Goal: Transaction & Acquisition: Subscribe to service/newsletter

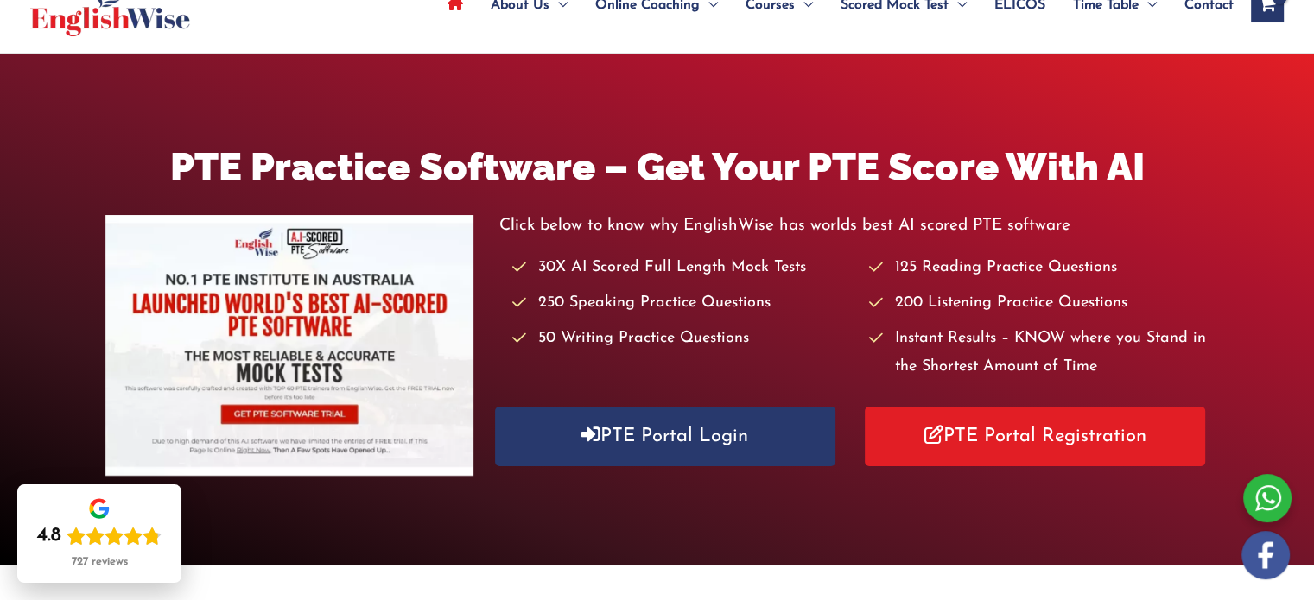
scroll to position [121, 0]
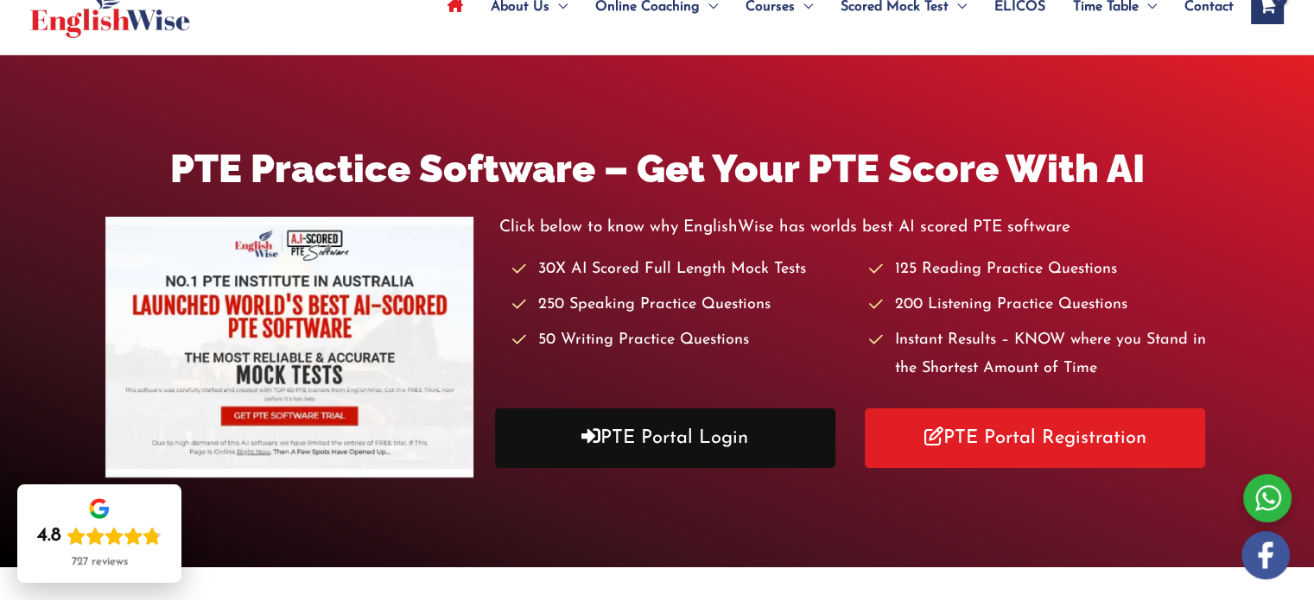
click at [668, 449] on link "PTE Portal Login" at bounding box center [665, 439] width 340 height 60
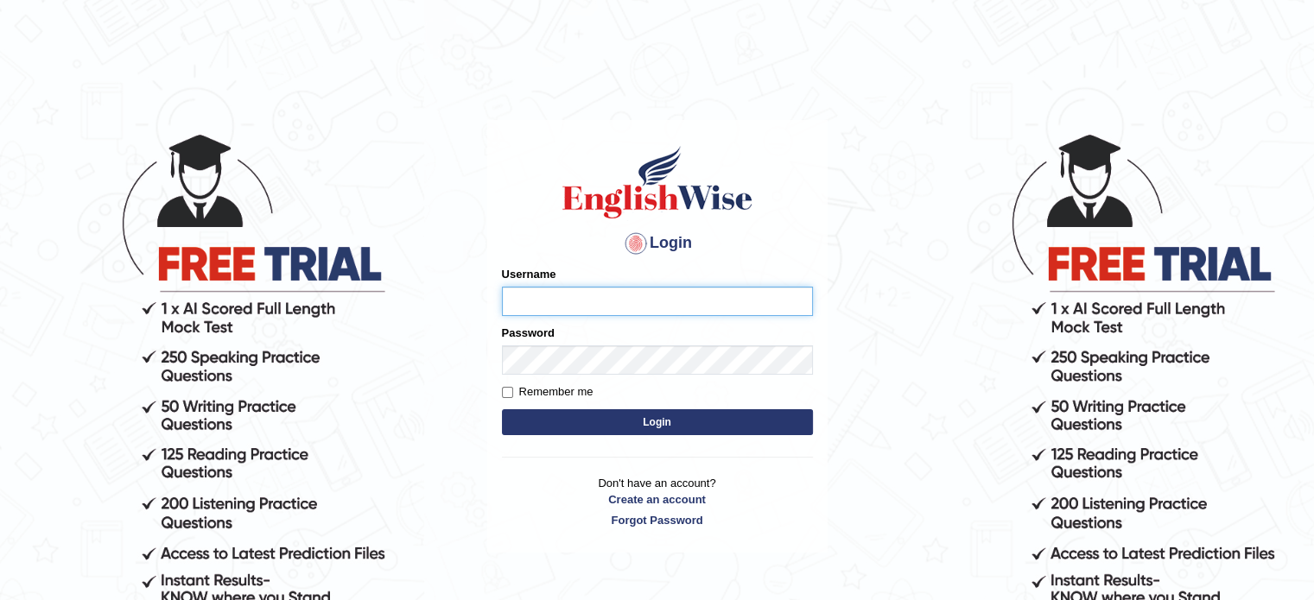
type input "Benjamin24"
click at [594, 427] on button "Login" at bounding box center [657, 422] width 311 height 26
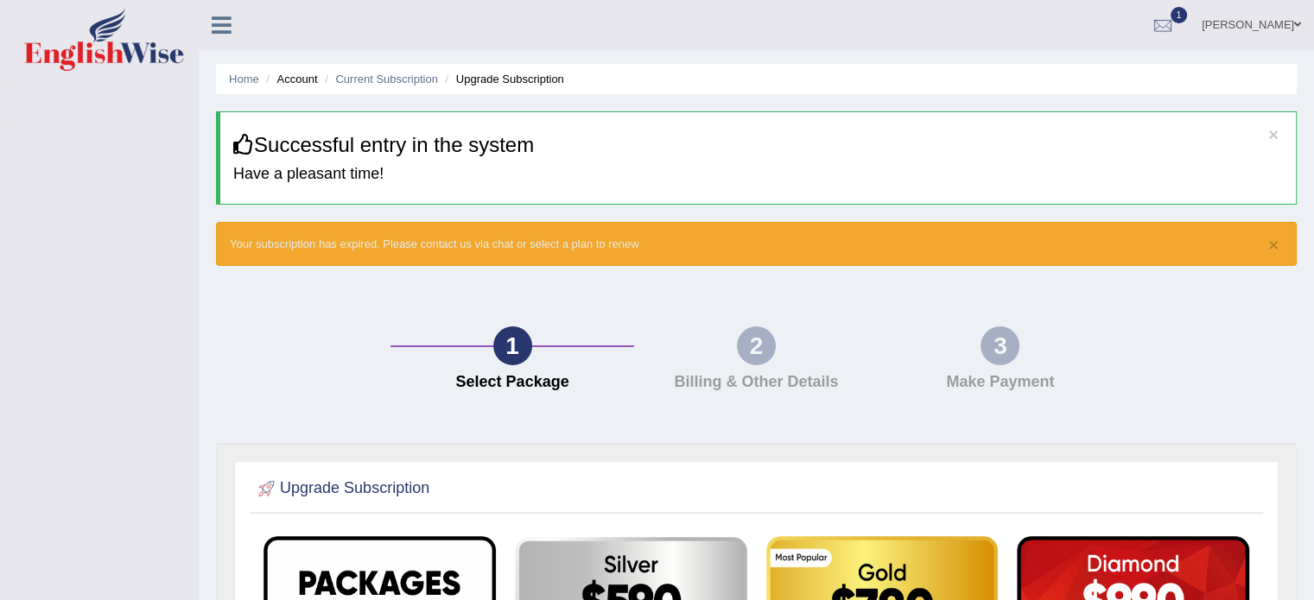
click at [231, 86] on li "Home" at bounding box center [244, 79] width 30 height 16
click at [221, 21] on icon at bounding box center [222, 25] width 20 height 22
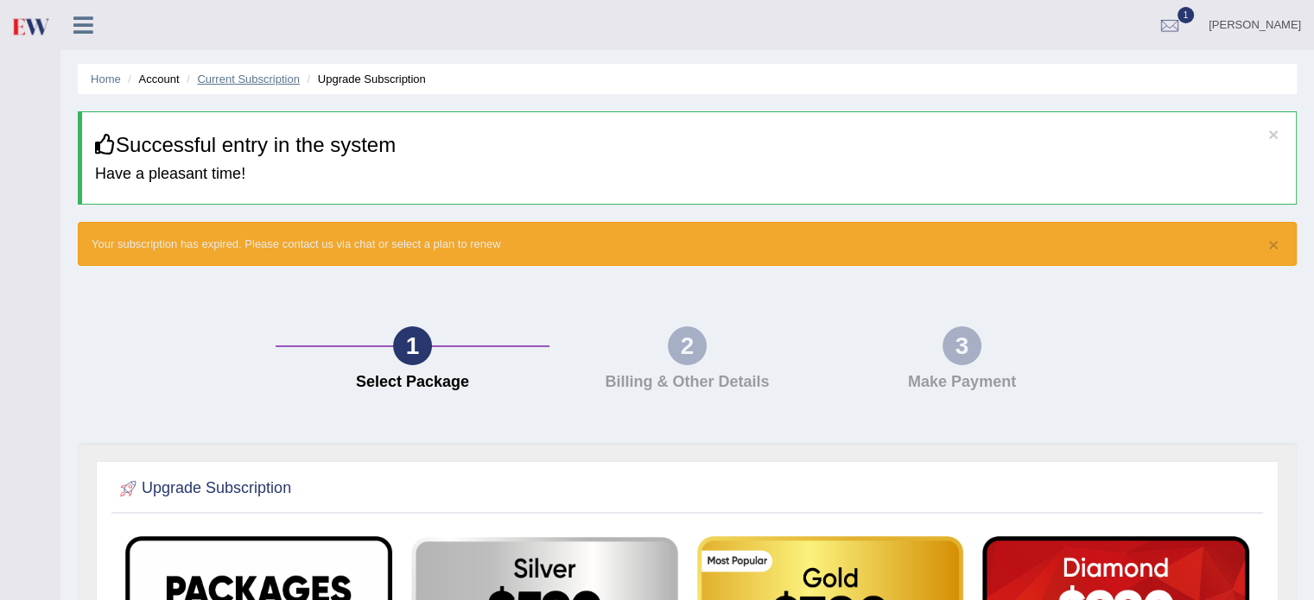
click at [243, 79] on link "Current Subscription" at bounding box center [248, 79] width 103 height 13
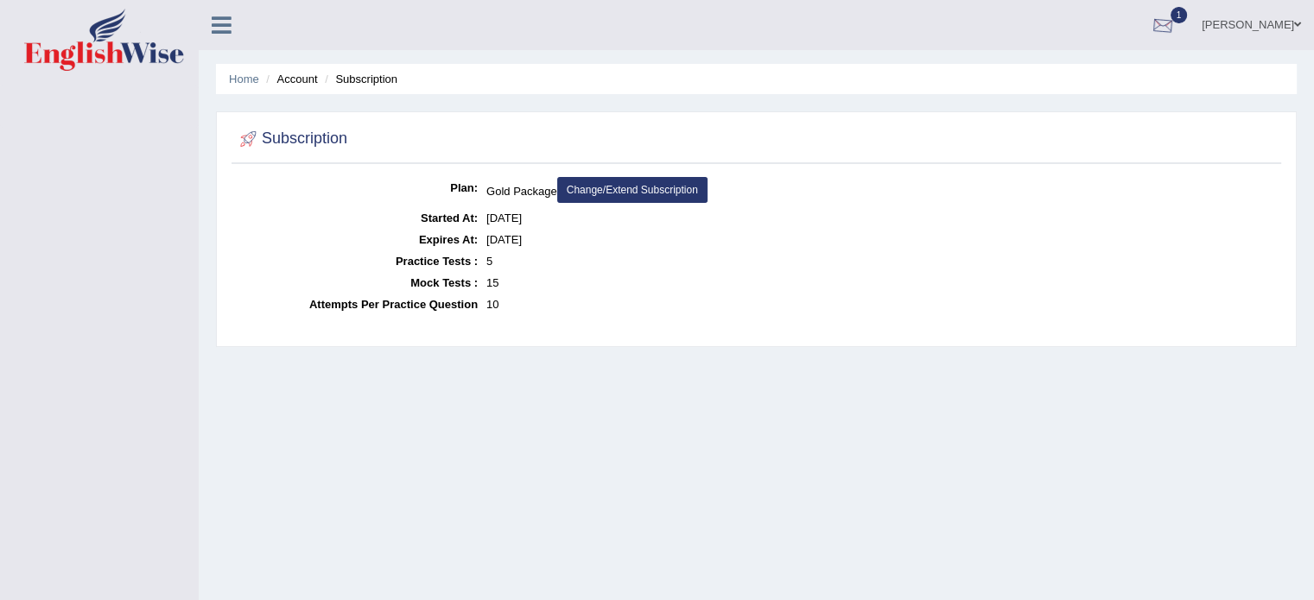
click at [1171, 27] on link "1" at bounding box center [1163, 22] width 52 height 45
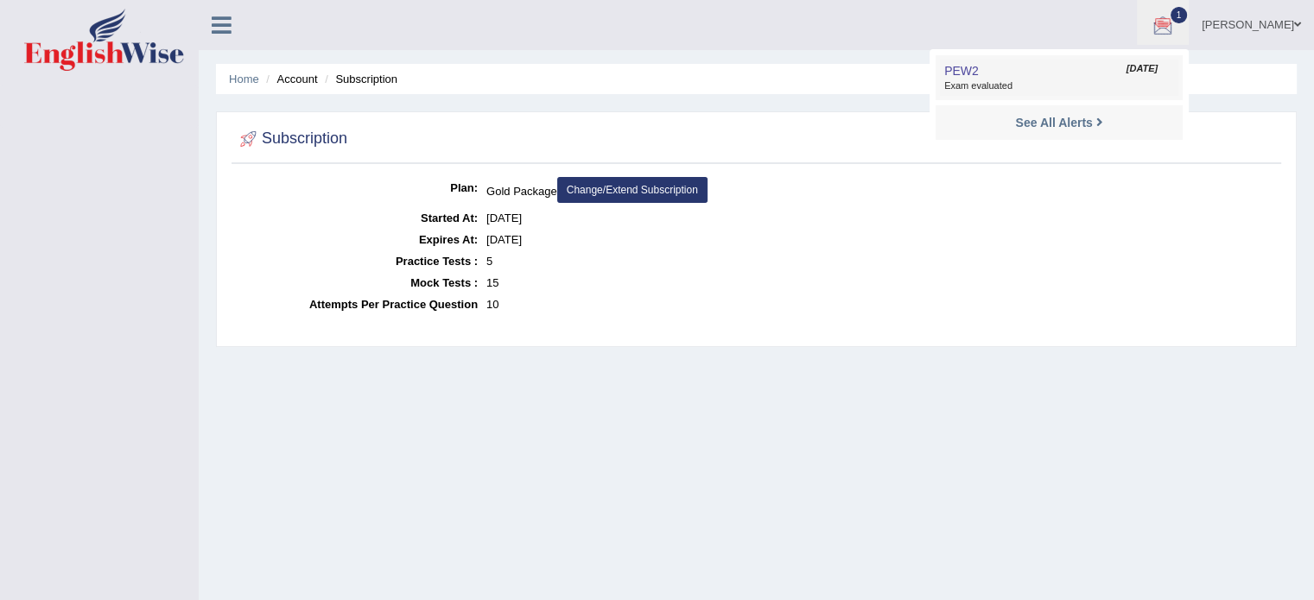
click at [1041, 77] on link "PEW2 May 25, 2025 Exam evaluated" at bounding box center [1059, 78] width 238 height 36
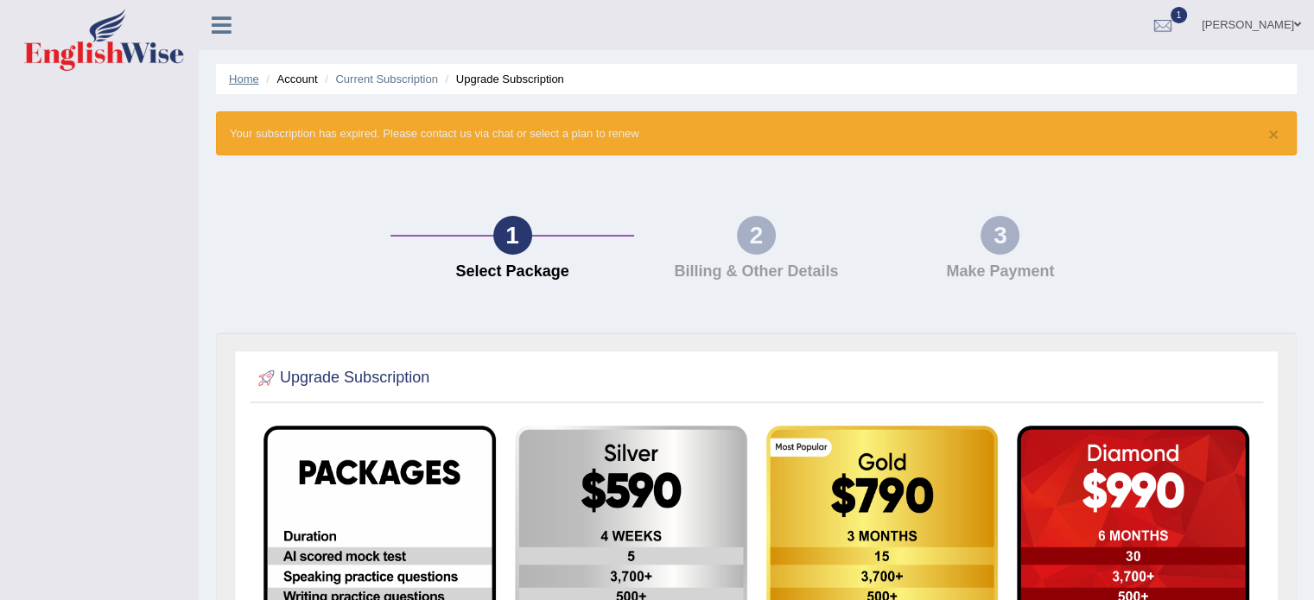
click at [244, 79] on link "Home" at bounding box center [244, 79] width 30 height 13
click at [286, 73] on li "Account" at bounding box center [289, 79] width 55 height 16
click at [233, 83] on link "Home" at bounding box center [244, 79] width 30 height 13
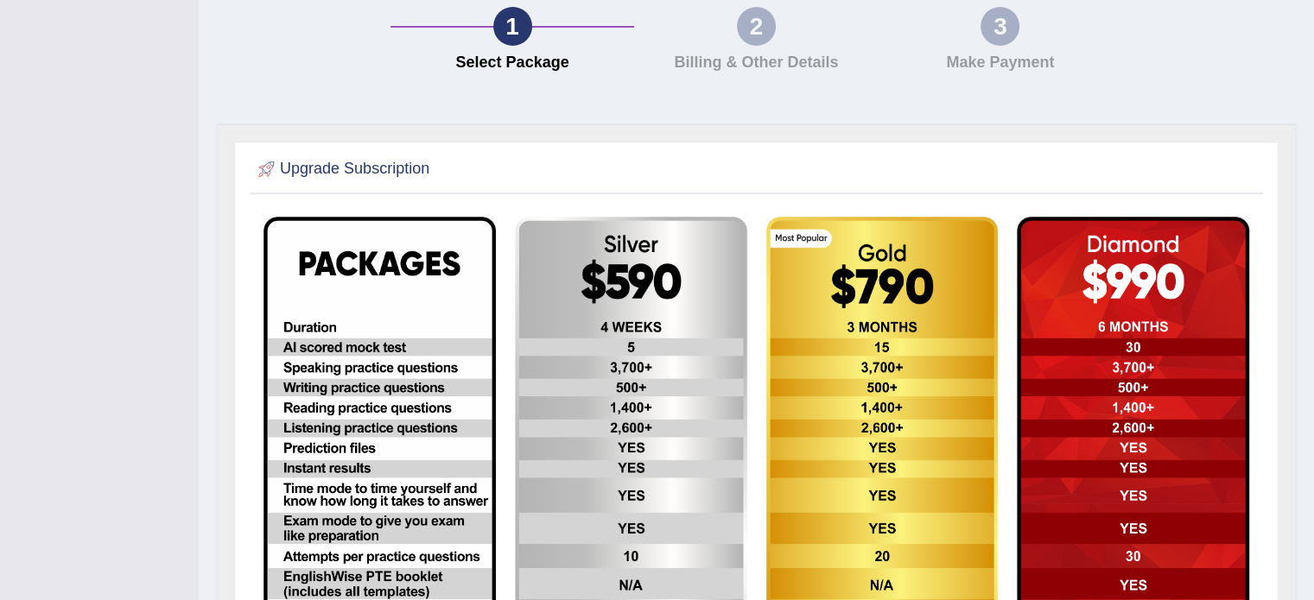
scroll to position [206, 0]
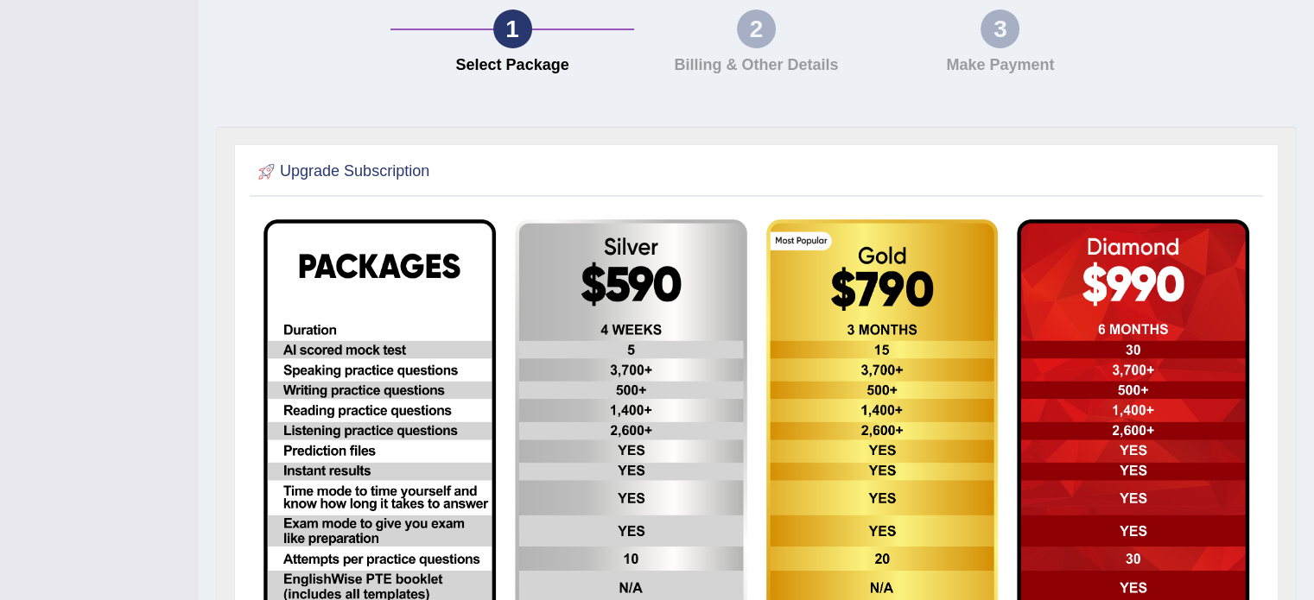
click at [619, 337] on img at bounding box center [631, 480] width 232 height 522
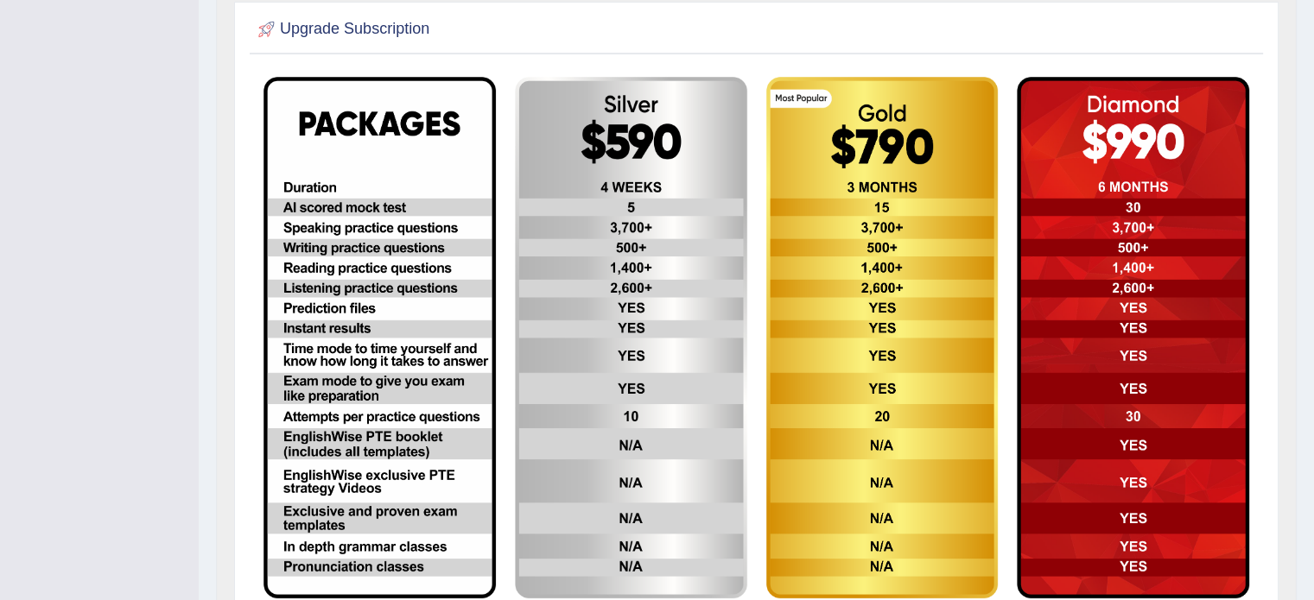
scroll to position [355, 0]
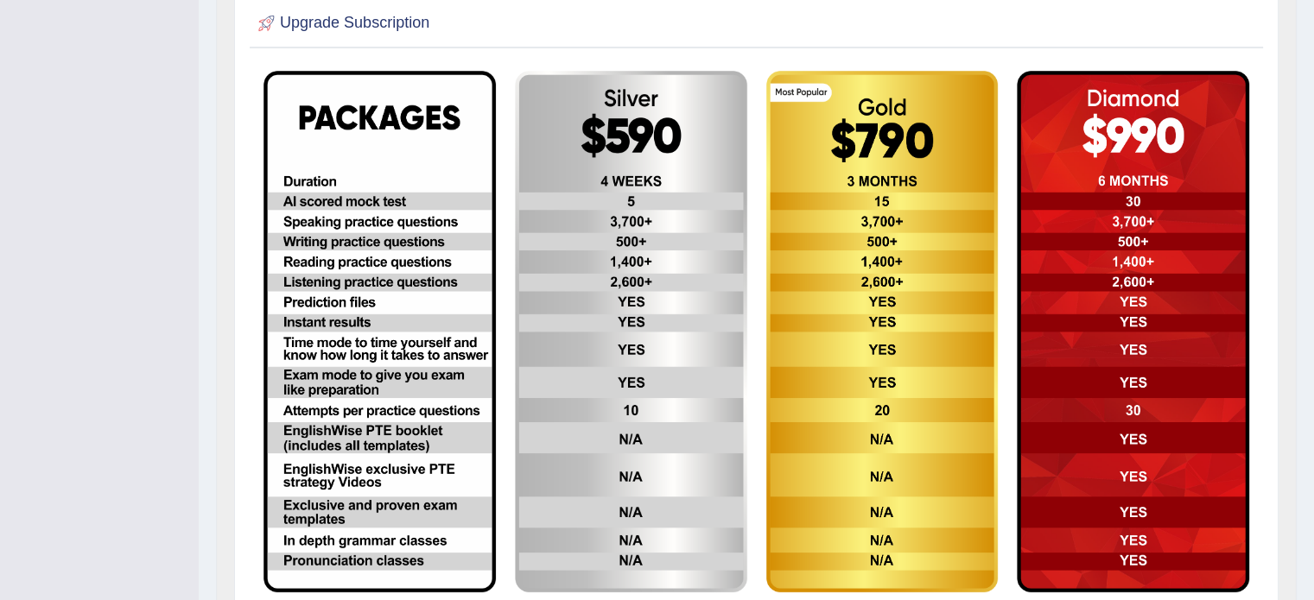
click at [924, 313] on img at bounding box center [882, 332] width 232 height 522
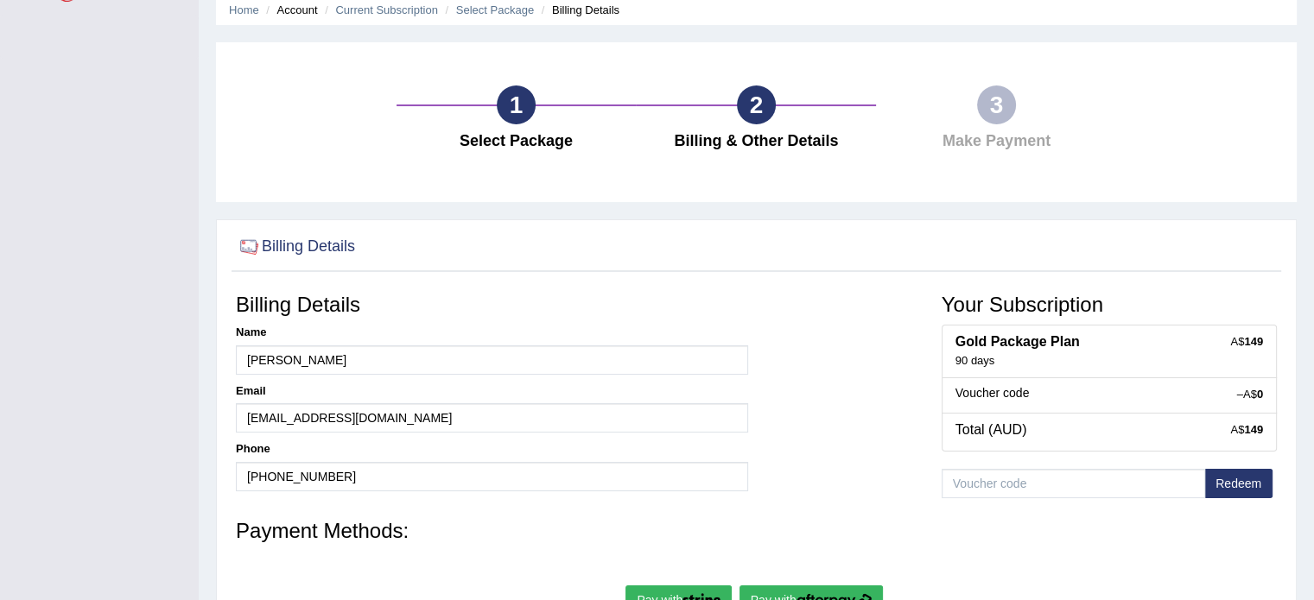
scroll to position [69, 0]
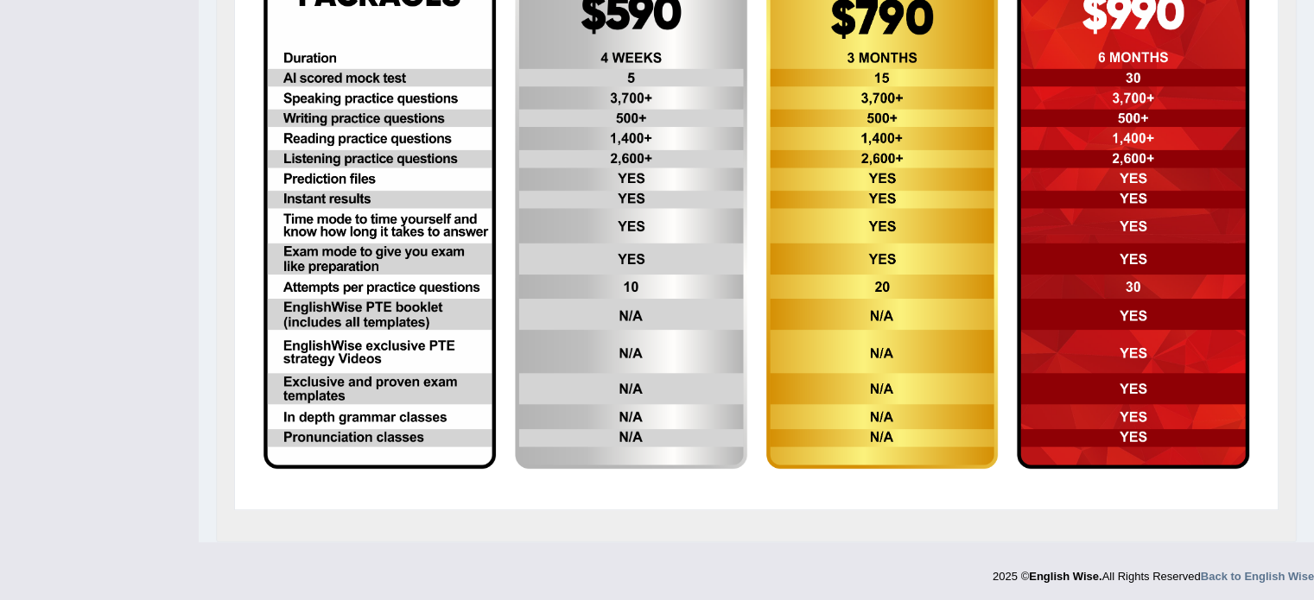
scroll to position [478, 0]
click at [689, 306] on img at bounding box center [631, 209] width 232 height 522
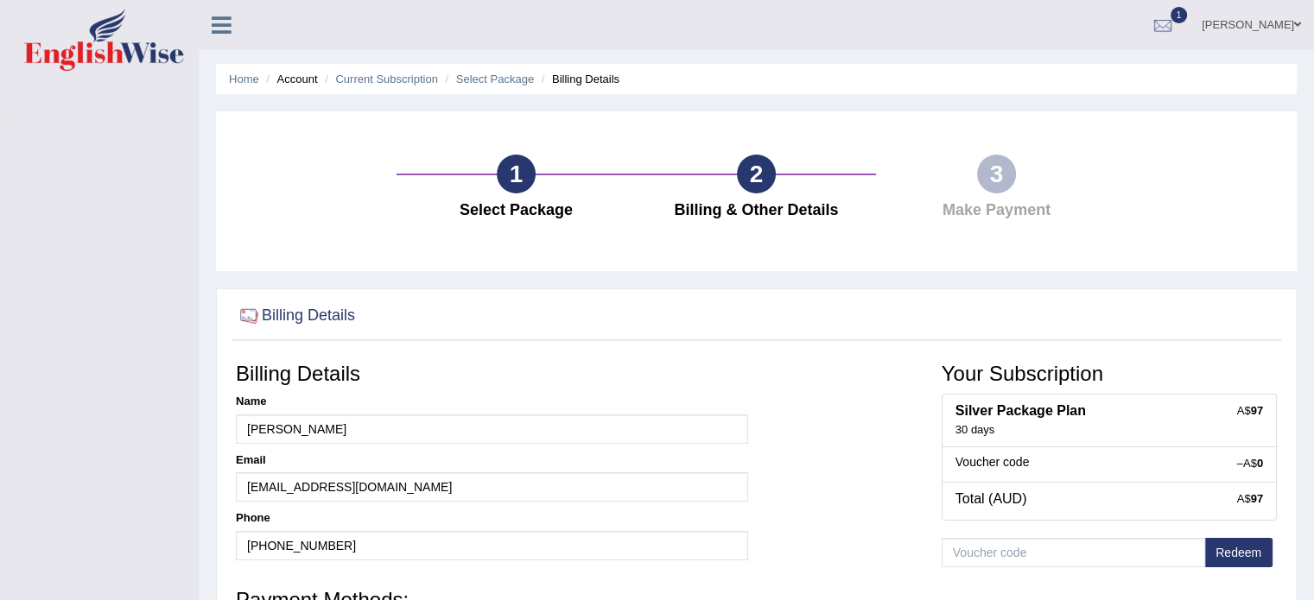
click at [1161, 10] on link "1" at bounding box center [1163, 22] width 52 height 45
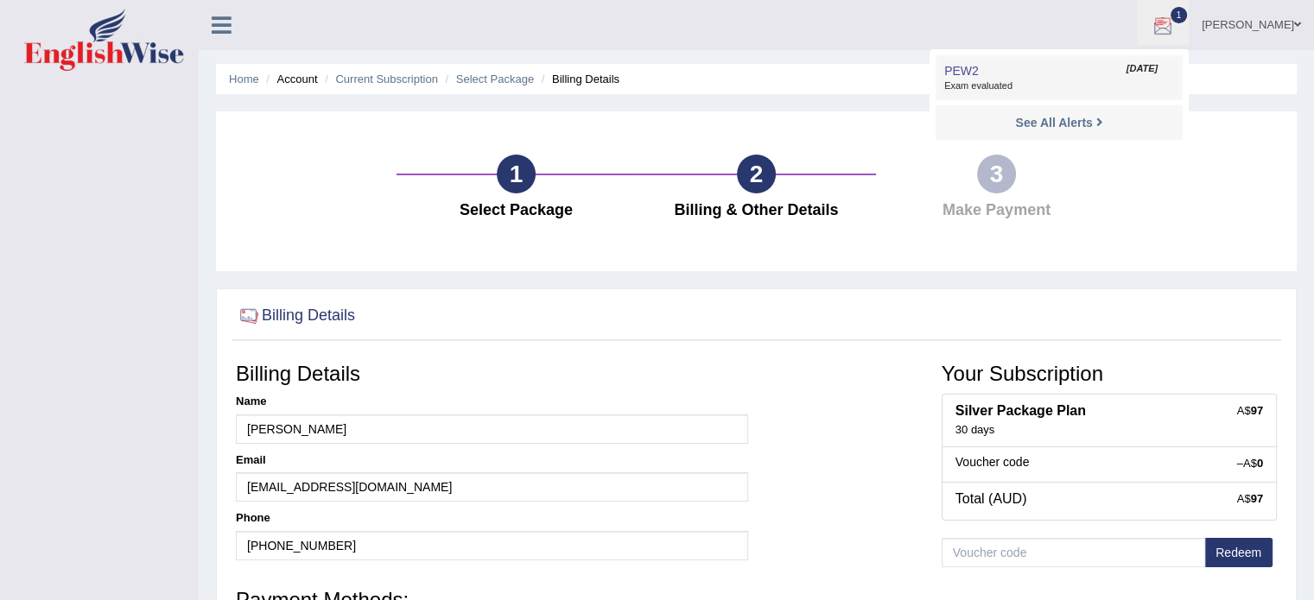
click at [985, 71] on link "PEW2 May 25, 2025 Exam evaluated" at bounding box center [1059, 78] width 238 height 36
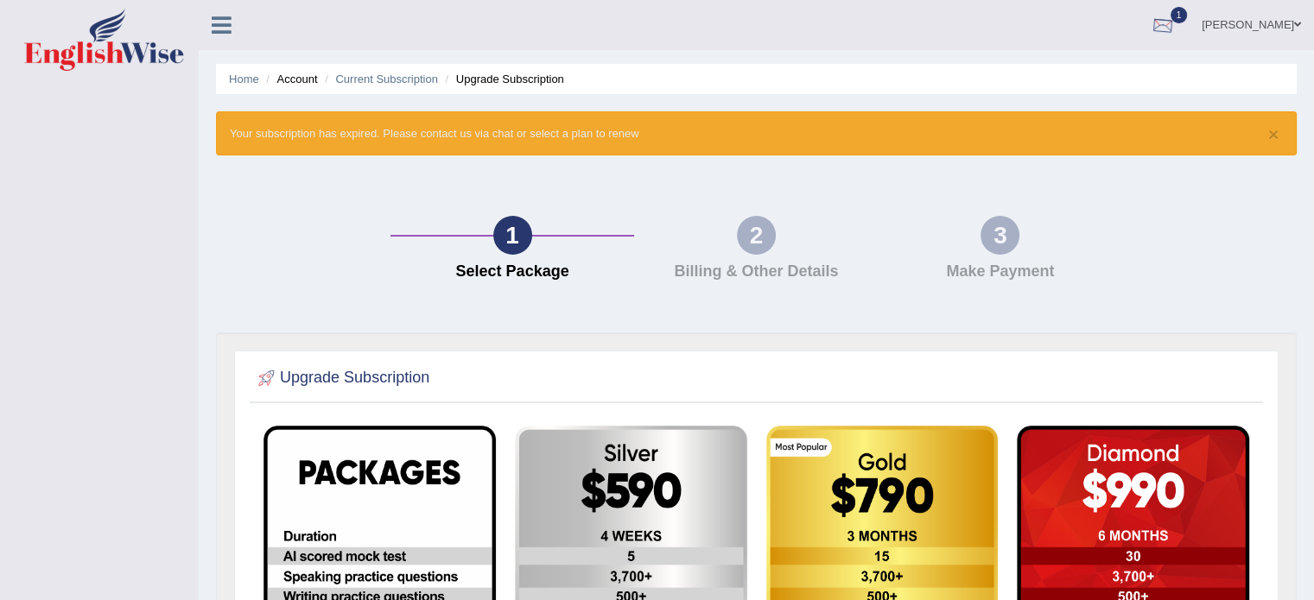
click at [1258, 44] on link "[PERSON_NAME]" at bounding box center [1251, 22] width 125 height 45
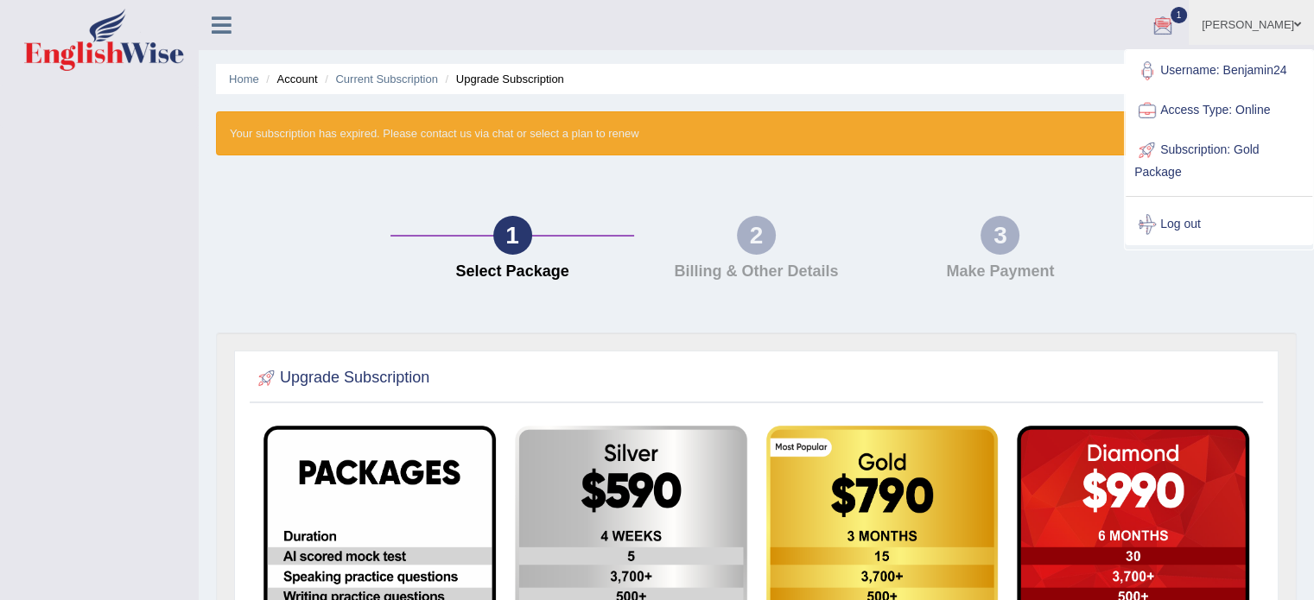
click at [128, 44] on img at bounding box center [104, 40] width 160 height 62
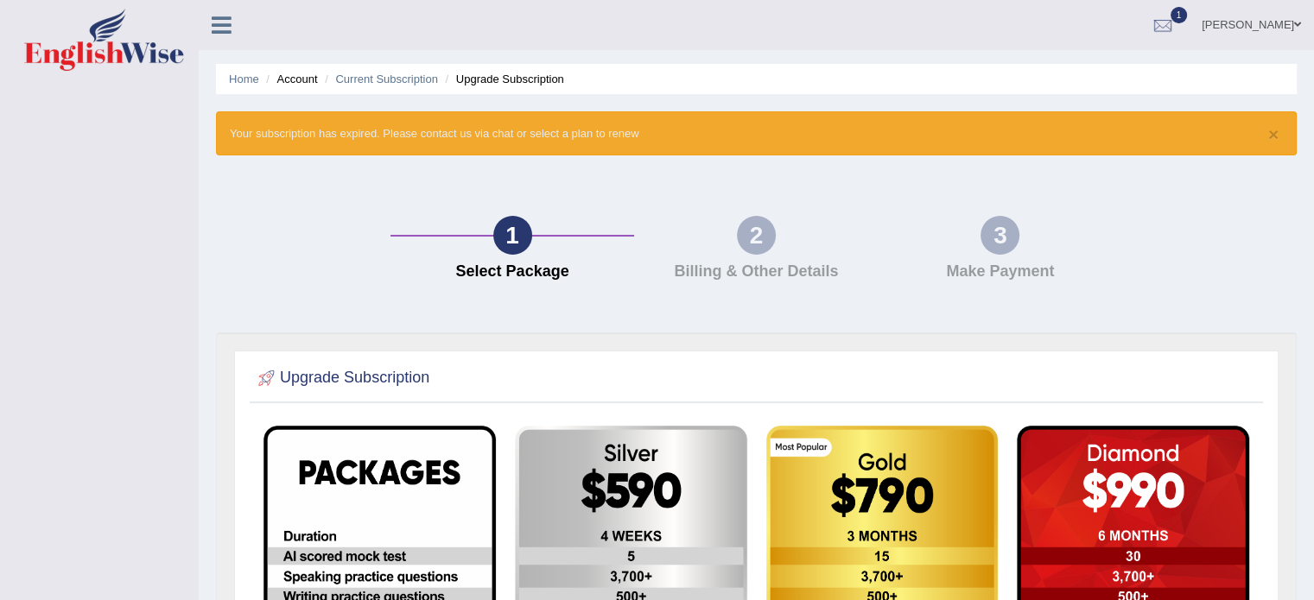
click at [76, 62] on img at bounding box center [104, 40] width 160 height 62
click at [243, 81] on link "Home" at bounding box center [244, 79] width 30 height 13
click at [498, 134] on div "× Your subscription has expired. Please contact us via chat or select a plan to…" at bounding box center [756, 133] width 1081 height 44
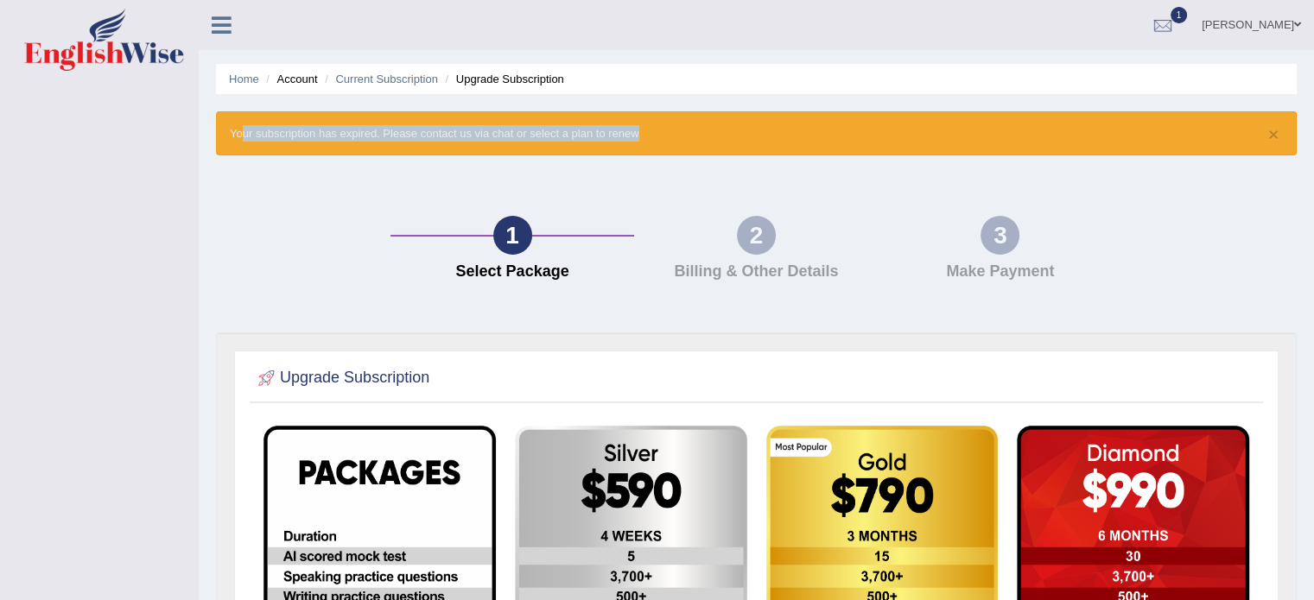
click at [498, 134] on div "× Your subscription has expired. Please contact us via chat or select a plan to…" at bounding box center [756, 133] width 1081 height 44
click at [136, 20] on img at bounding box center [104, 40] width 160 height 62
